Goal: Task Accomplishment & Management: Use online tool/utility

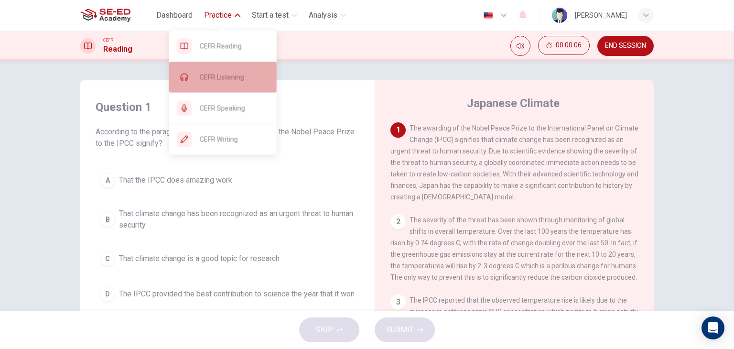
click at [212, 80] on span "CEFR Listening" at bounding box center [234, 76] width 69 height 11
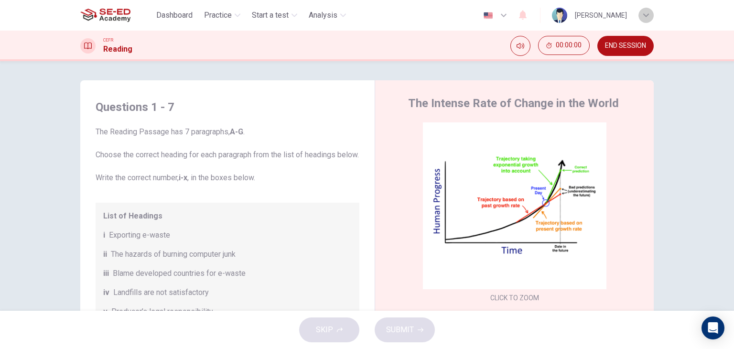
click at [639, 18] on div "button" at bounding box center [645, 15] width 15 height 15
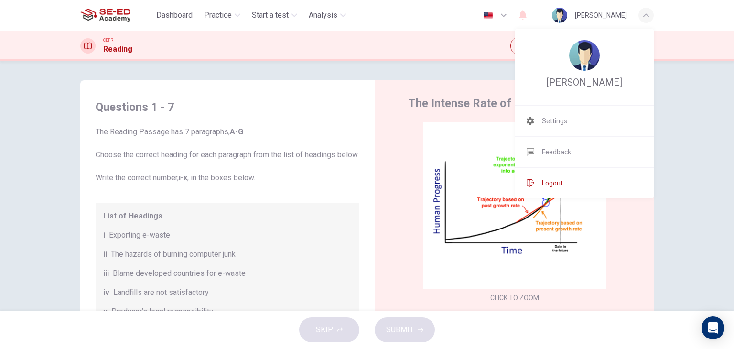
click at [564, 183] on li "Logout" at bounding box center [584, 183] width 139 height 31
